Goal: Task Accomplishment & Management: Manage account settings

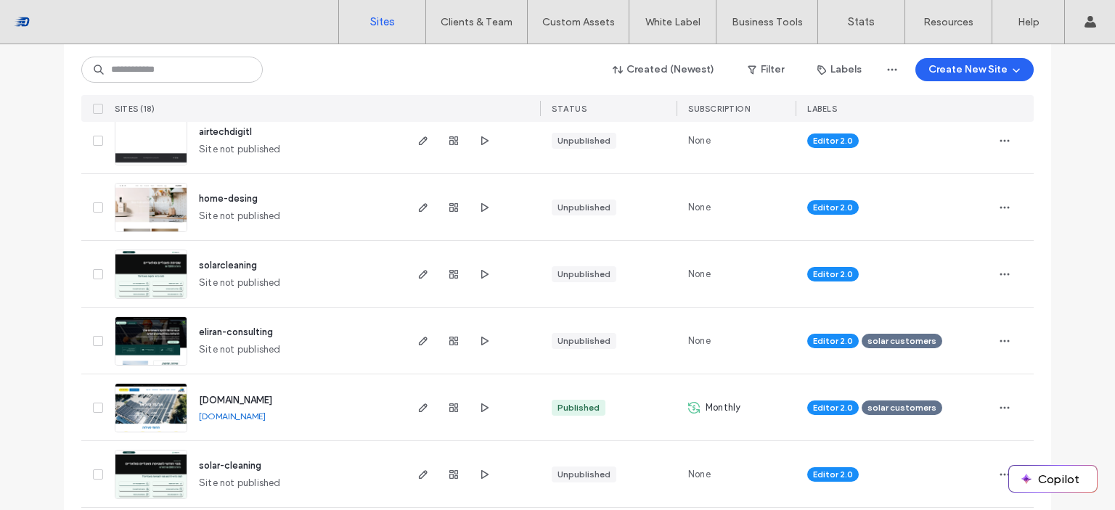
scroll to position [567, 0]
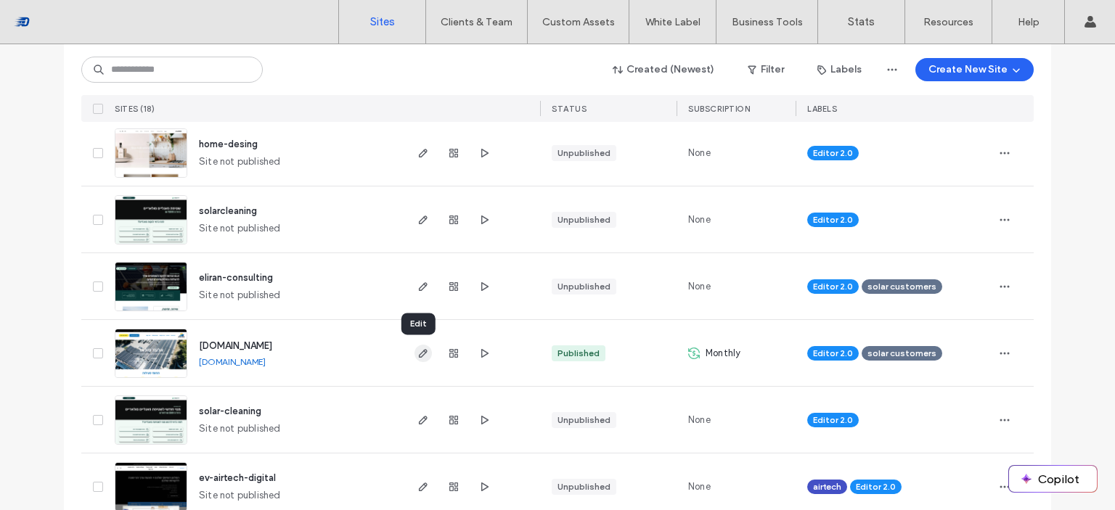
click at [419, 356] on use "button" at bounding box center [423, 353] width 9 height 9
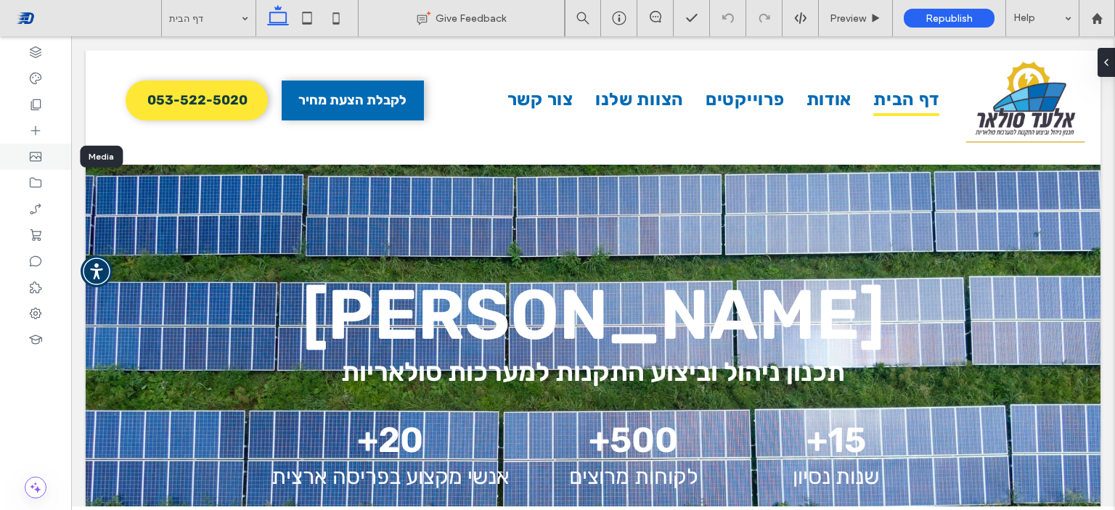
click at [36, 155] on icon at bounding box center [35, 157] width 15 height 15
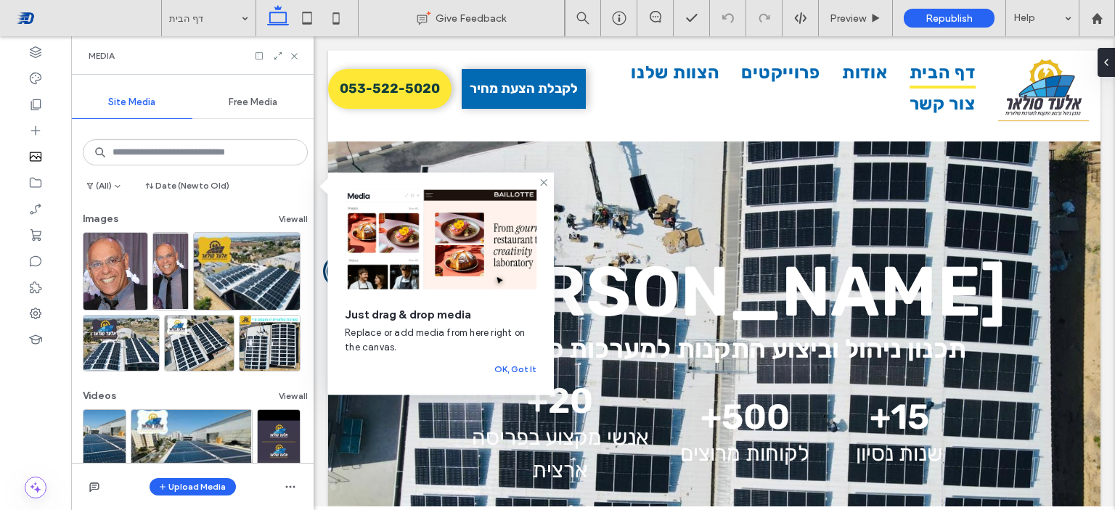
click at [299, 180] on div "(All) Date (New to Old)" at bounding box center [192, 188] width 231 height 23
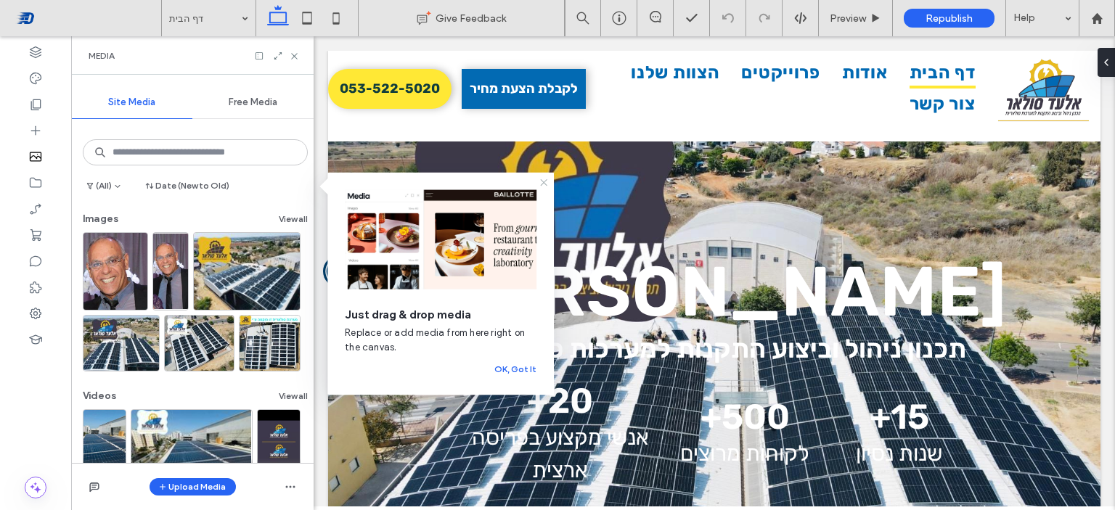
click at [545, 182] on use at bounding box center [544, 182] width 7 height 7
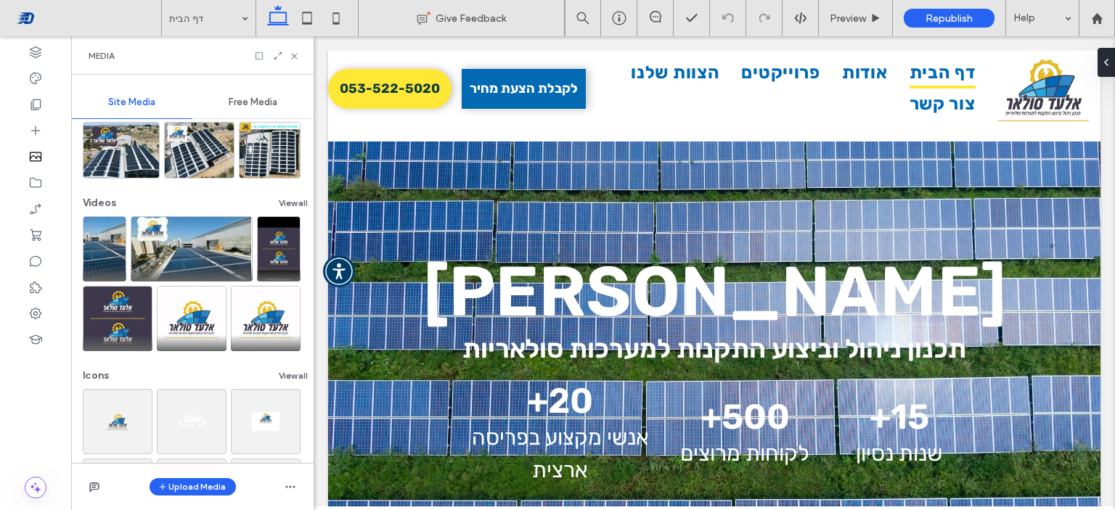
scroll to position [191, 0]
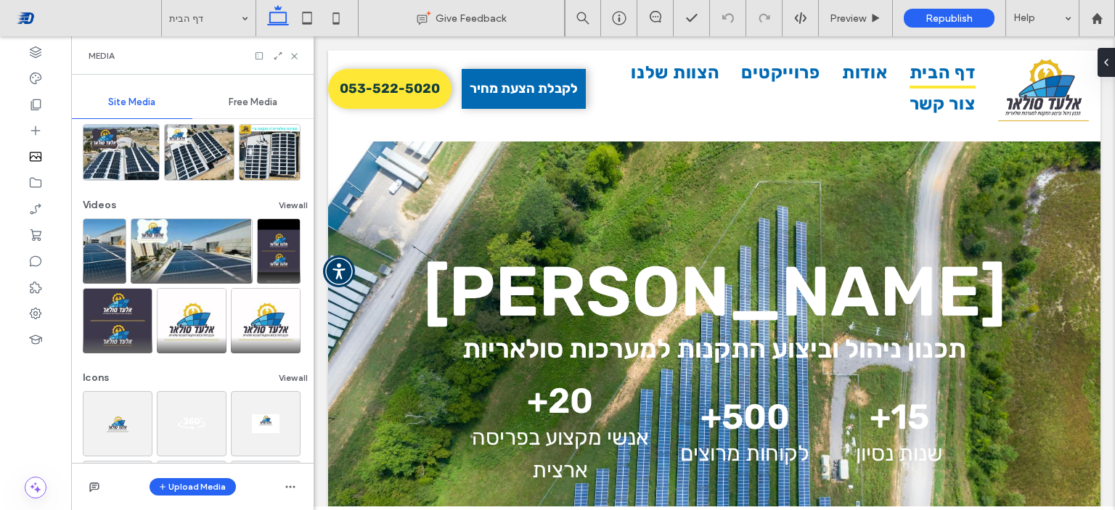
drag, startPoint x: 627, startPoint y: 317, endPoint x: 307, endPoint y: 279, distance: 322.5
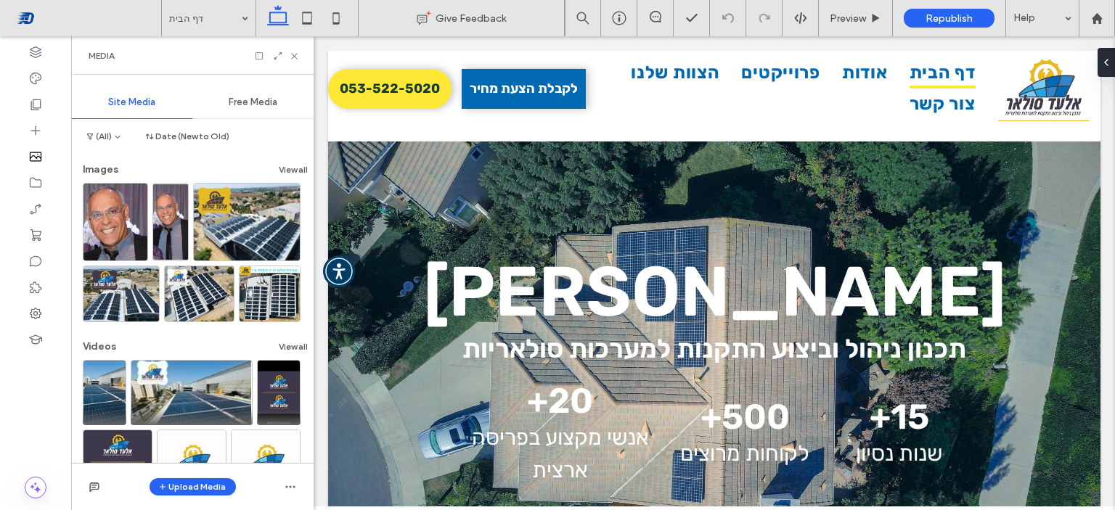
scroll to position [44, 0]
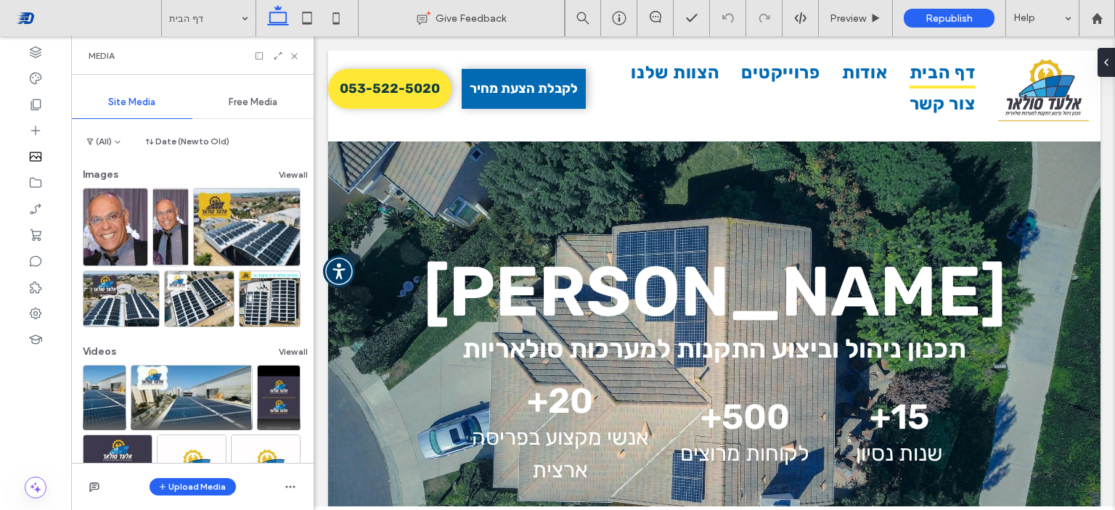
click at [293, 183] on div "Images View all" at bounding box center [195, 178] width 225 height 20
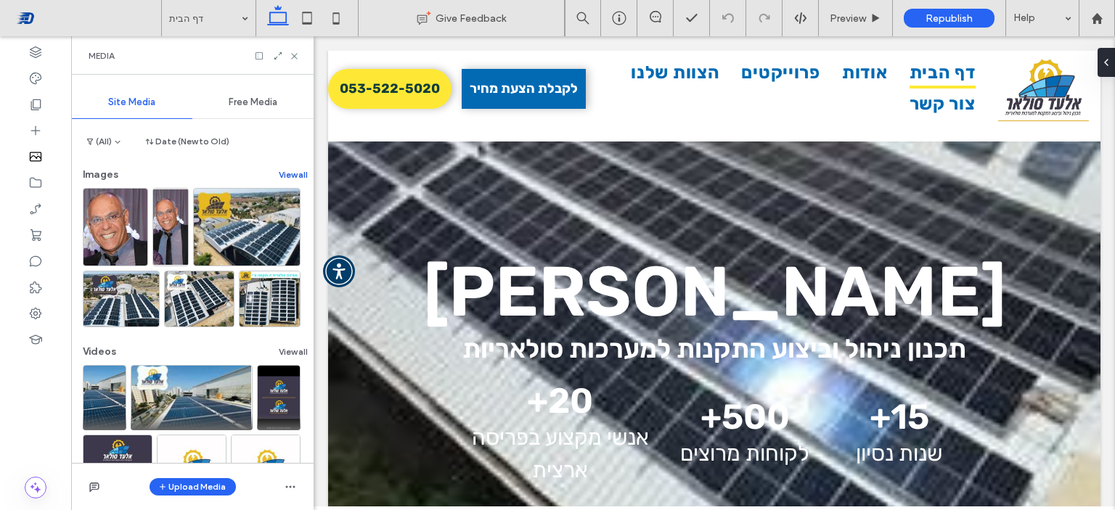
click at [288, 174] on button "View all" at bounding box center [293, 174] width 29 height 17
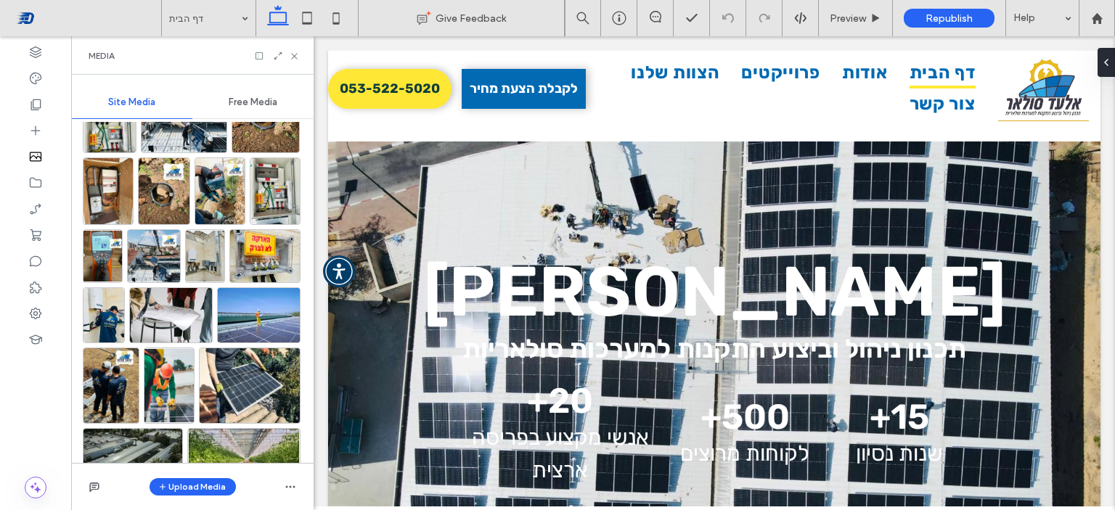
scroll to position [2445, 0]
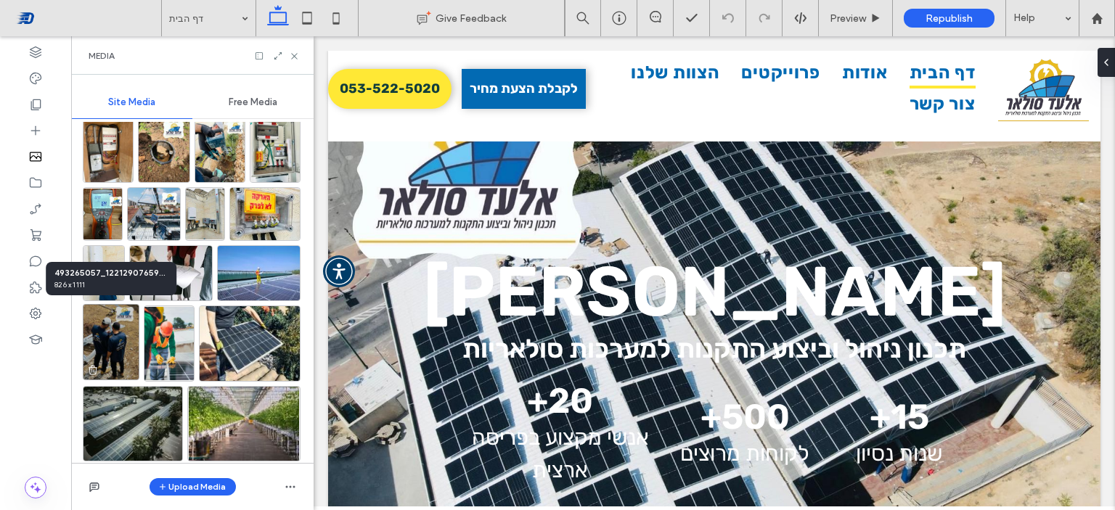
click at [128, 356] on img at bounding box center [111, 342] width 57 height 76
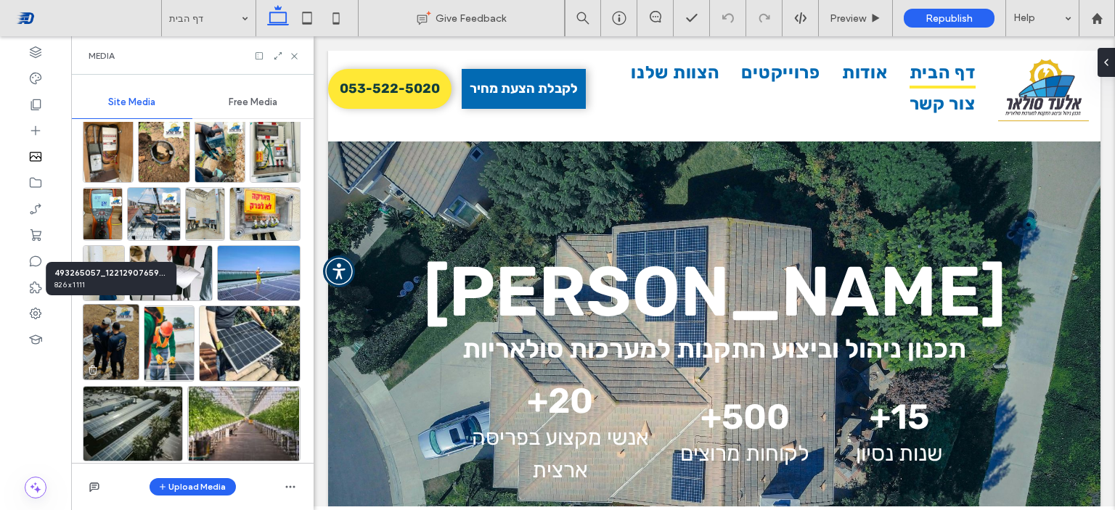
click at [107, 355] on img at bounding box center [111, 342] width 57 height 76
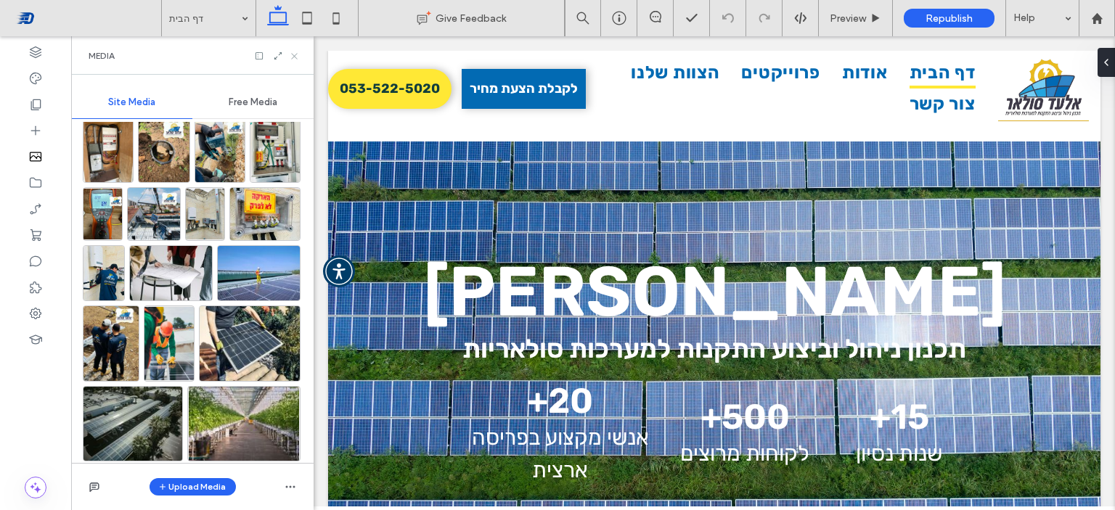
click at [293, 57] on use at bounding box center [294, 56] width 6 height 6
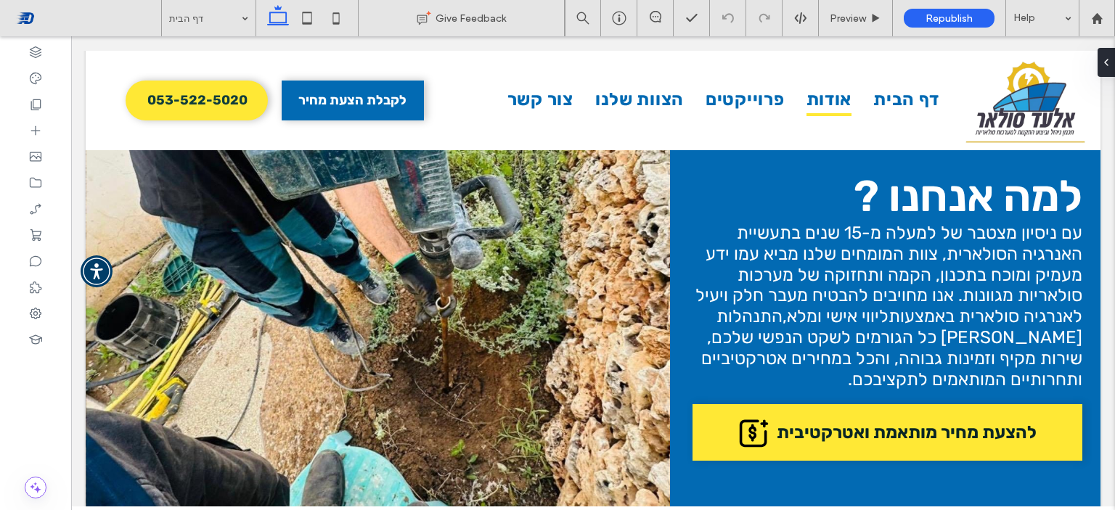
scroll to position [979, 0]
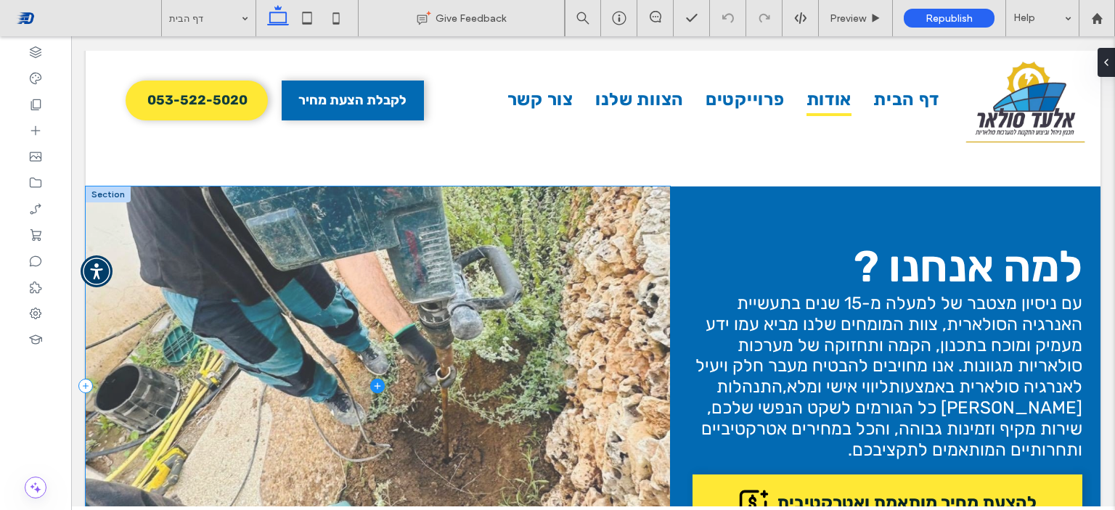
click at [523, 288] on span at bounding box center [378, 386] width 584 height 399
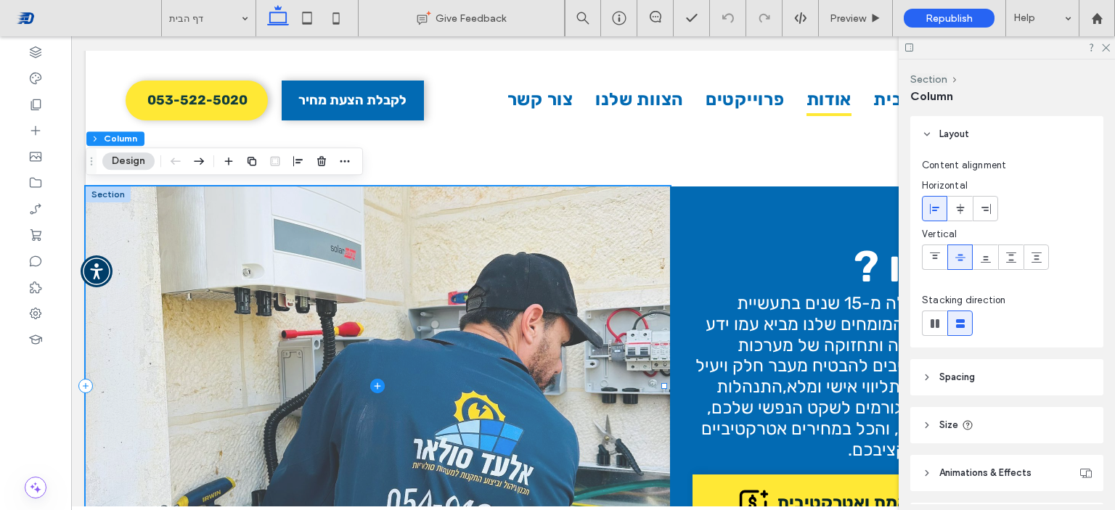
click at [261, 276] on span at bounding box center [378, 386] width 584 height 399
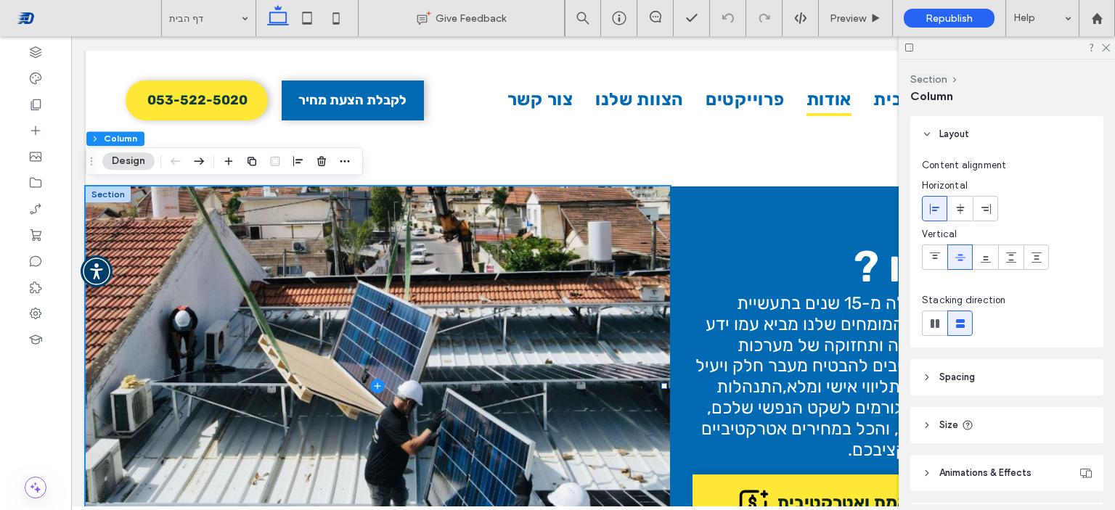
scroll to position [93, 0]
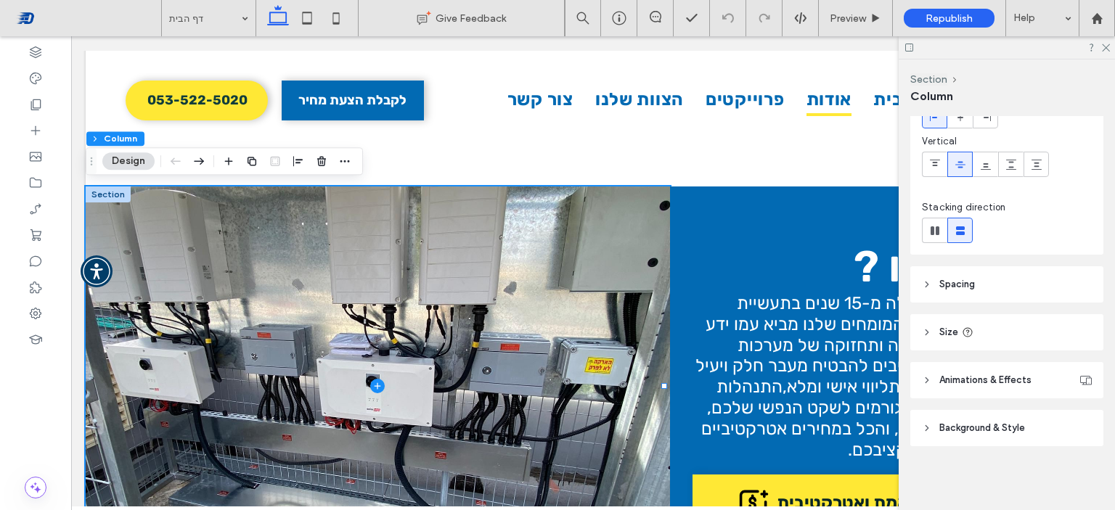
click at [957, 416] on header "Background & Style" at bounding box center [1006, 428] width 193 height 36
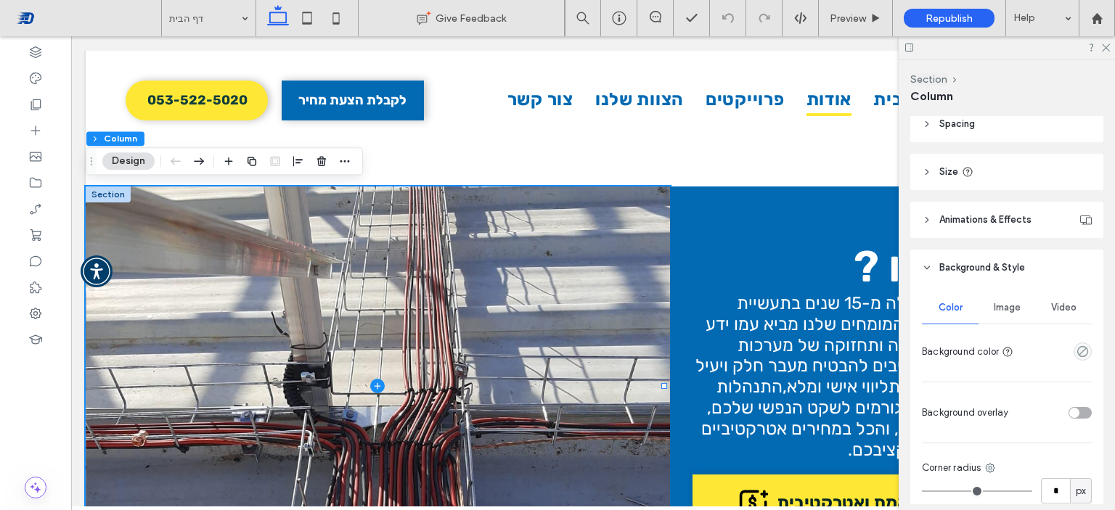
scroll to position [255, 0]
click at [1010, 307] on span "Image" at bounding box center [1007, 307] width 27 height 12
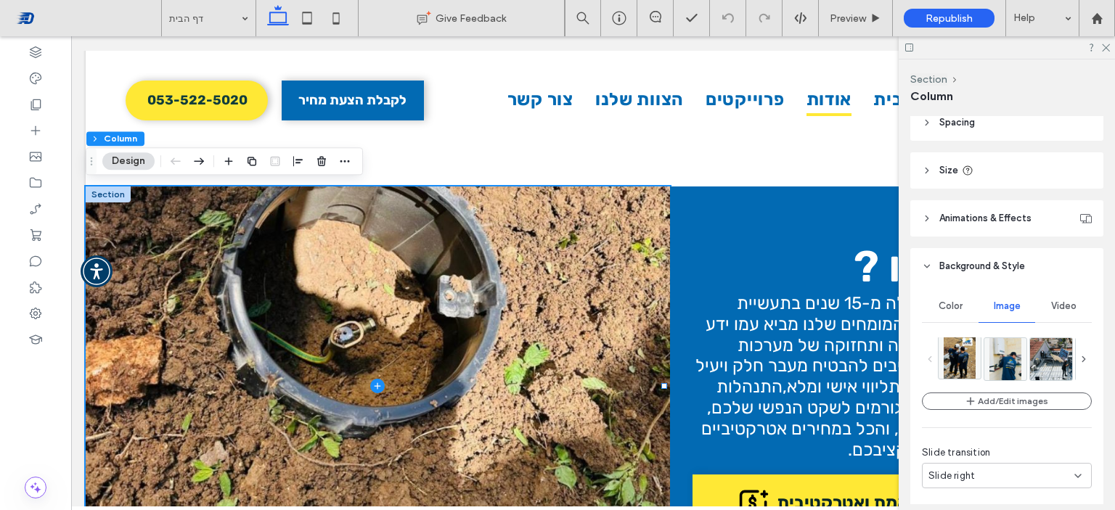
click at [950, 368] on img at bounding box center [959, 358] width 31 height 42
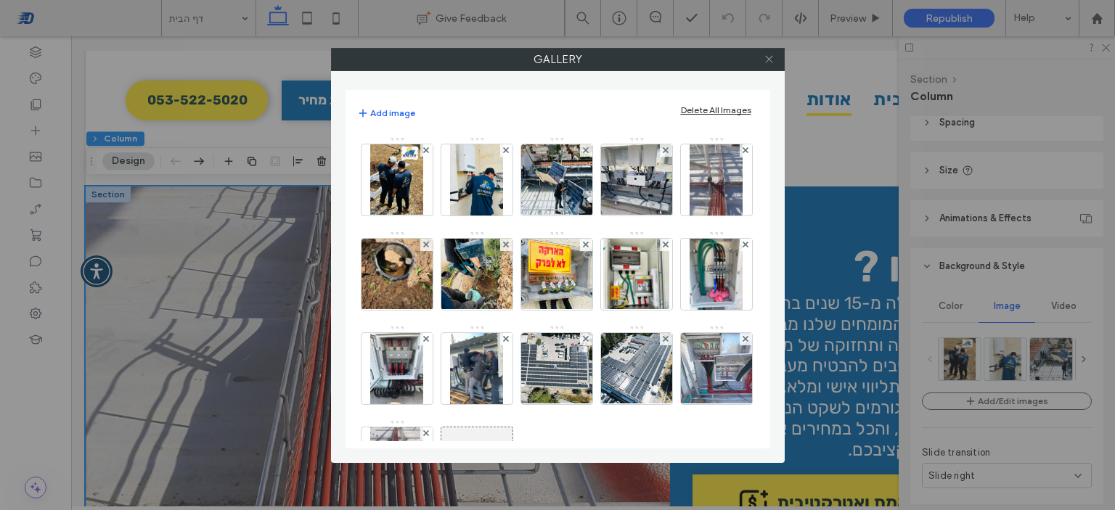
click at [772, 59] on icon at bounding box center [769, 59] width 11 height 11
